Goal: Find contact information: Find contact information

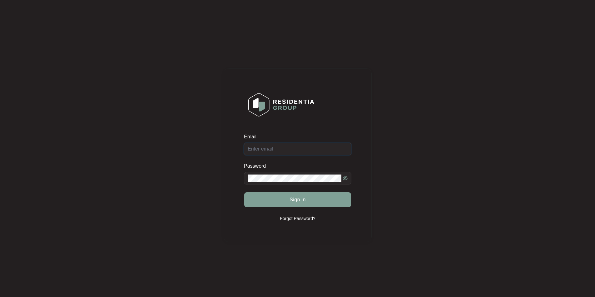
click at [273, 154] on input "Email" at bounding box center [297, 149] width 107 height 12
type input "[EMAIL_ADDRESS][DOMAIN_NAME]"
click at [244, 193] on button "Sign in" at bounding box center [297, 200] width 107 height 15
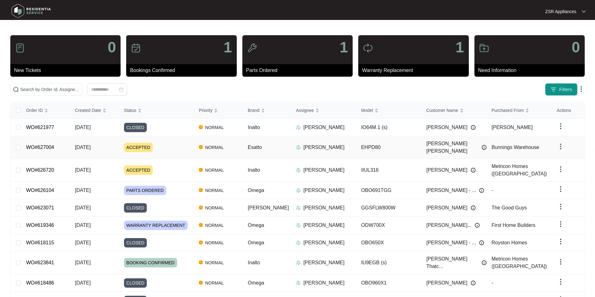
click at [46, 145] on link "WO#627004" at bounding box center [40, 147] width 28 height 5
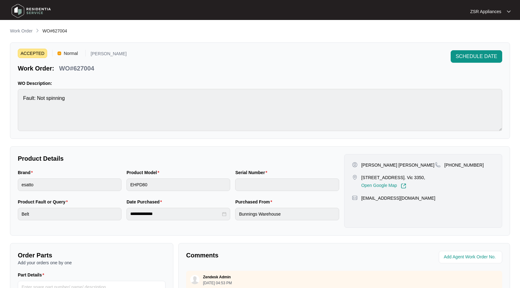
click at [373, 163] on p "[PERSON_NAME] [PERSON_NAME]" at bounding box center [397, 165] width 73 height 6
copy p "[PERSON_NAME] [PERSON_NAME]"
click at [458, 168] on p "[PHONE_NUMBER]" at bounding box center [463, 165] width 39 height 6
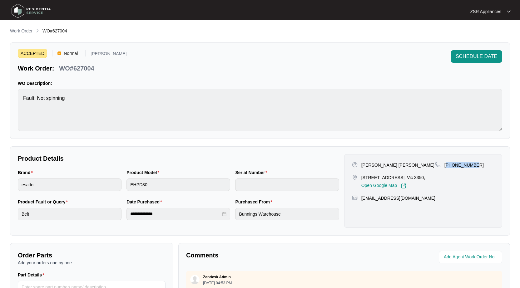
click at [458, 168] on p "[PHONE_NUMBER]" at bounding box center [463, 165] width 39 height 6
click at [459, 166] on p "[PHONE_NUMBER]" at bounding box center [463, 165] width 39 height 6
click at [373, 165] on p "[PERSON_NAME] [PERSON_NAME]" at bounding box center [397, 165] width 73 height 6
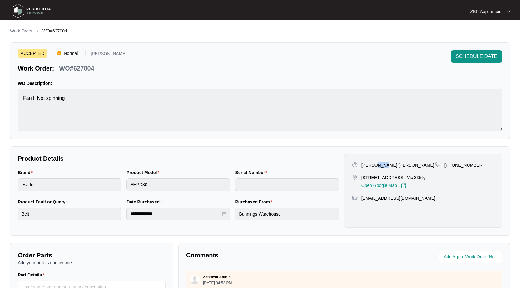
copy p "[PERSON_NAME]"
click at [81, 70] on p "WO#627004" at bounding box center [76, 68] width 35 height 9
copy p "627004"
click at [24, 33] on p "Work Order" at bounding box center [21, 31] width 22 height 6
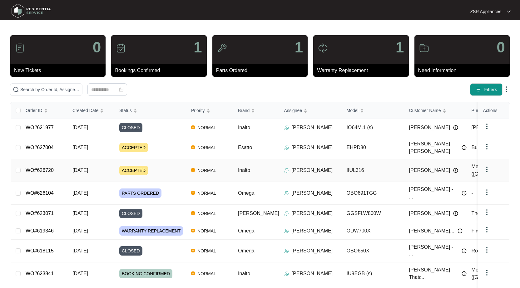
click at [41, 168] on link "WO#626720" at bounding box center [40, 170] width 28 height 5
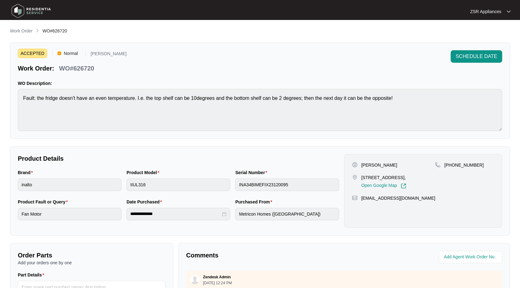
click at [385, 167] on p "[PERSON_NAME]" at bounding box center [379, 165] width 36 height 6
copy p "[PERSON_NAME]"
click at [459, 161] on div "[PERSON_NAME] [STREET_ADDRESS], Open Google Map [PHONE_NUMBER] [EMAIL_ADDRESS][…" at bounding box center [423, 191] width 158 height 74
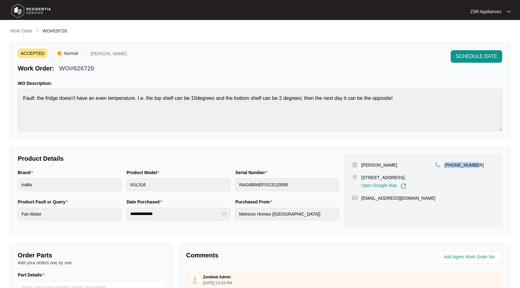
click at [459, 161] on div "[PERSON_NAME] [STREET_ADDRESS], Open Google Map [PHONE_NUMBER] [EMAIL_ADDRESS][…" at bounding box center [423, 191] width 158 height 74
copy p "61422475718"
click at [374, 180] on p "[STREET_ADDRESS]," at bounding box center [383, 177] width 45 height 6
drag, startPoint x: 370, startPoint y: 178, endPoint x: 398, endPoint y: 179, distance: 28.1
click at [398, 179] on p "[STREET_ADDRESS]," at bounding box center [383, 177] width 45 height 6
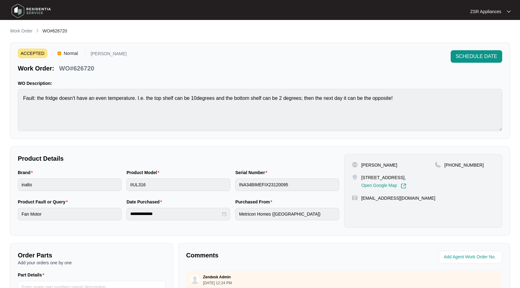
copy p "3, 10 Lofven S"
click at [390, 165] on p "[PERSON_NAME]" at bounding box center [379, 165] width 36 height 6
copy p "Sharman"
click at [80, 66] on p "WO#626720" at bounding box center [76, 68] width 35 height 9
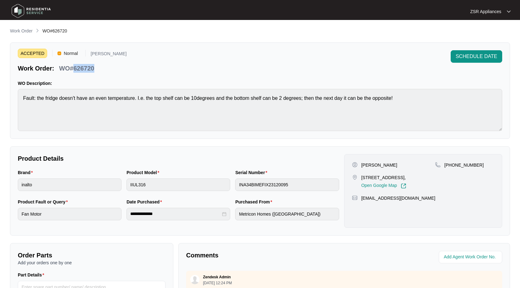
click at [80, 66] on p "WO#626720" at bounding box center [76, 68] width 35 height 9
copy p "626720"
